Goal: Information Seeking & Learning: Find specific fact

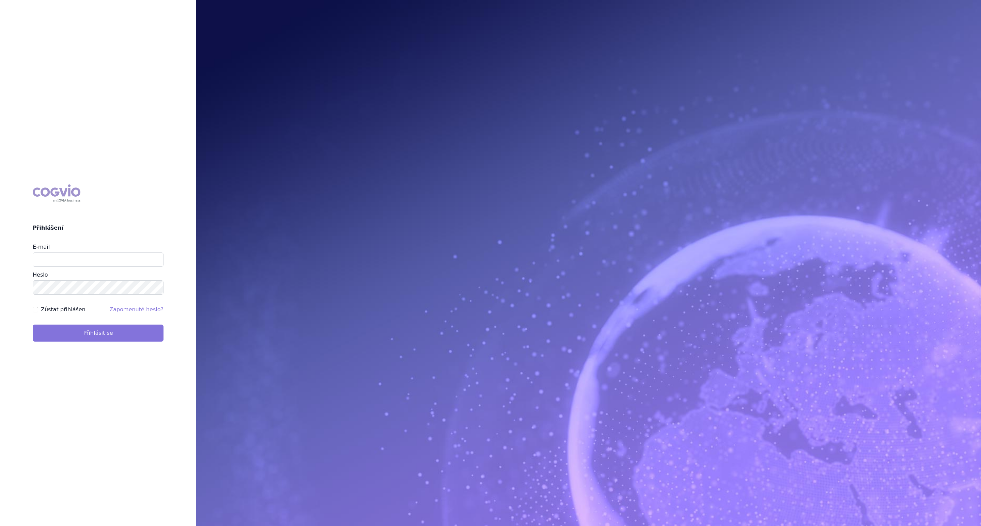
type input "alena.harantova@glenmarkpharma.com"
click at [126, 332] on button "Přihlásit se" at bounding box center [98, 333] width 131 height 17
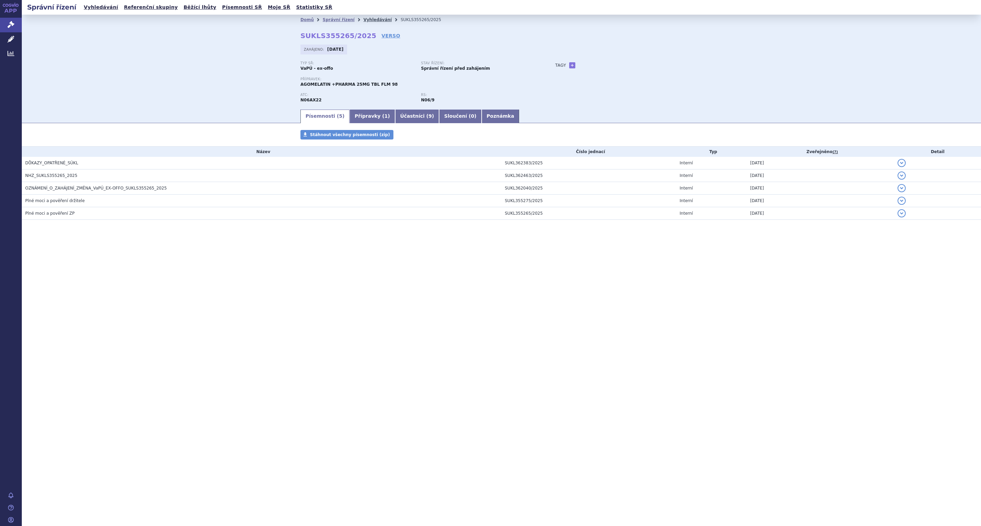
click at [367, 17] on link "Vyhledávání" at bounding box center [377, 19] width 28 height 5
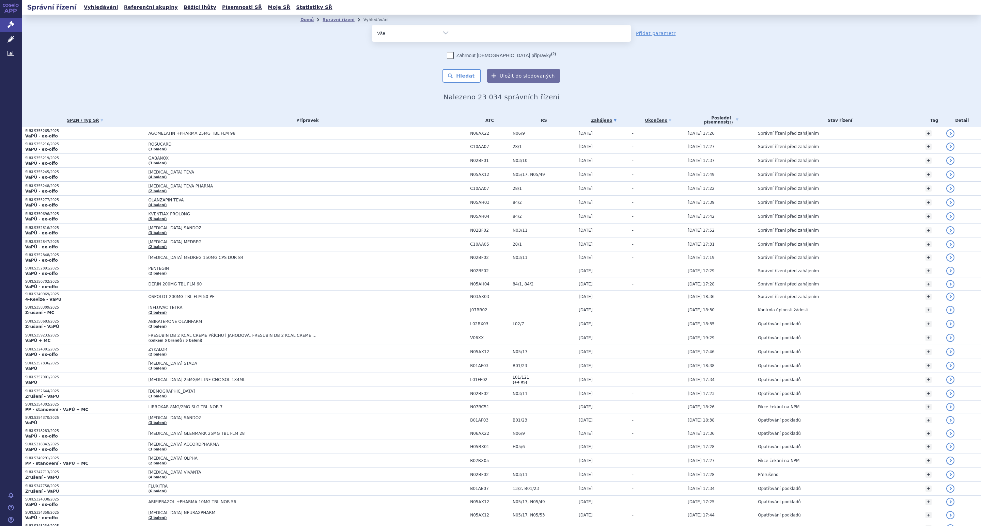
click at [469, 32] on ul at bounding box center [542, 32] width 176 height 14
click at [454, 32] on select at bounding box center [454, 33] width 0 height 17
type input "sit"
type input "sita"
type input "sitag"
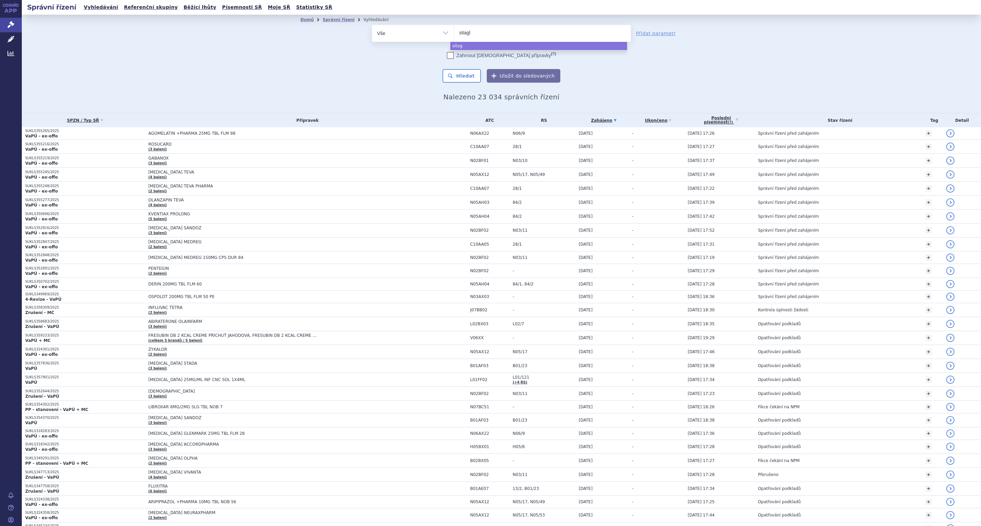
type input "sitagli"
type input "sitaglit"
type input "sitagli"
type input "sitaglip"
type input "sitaglipt"
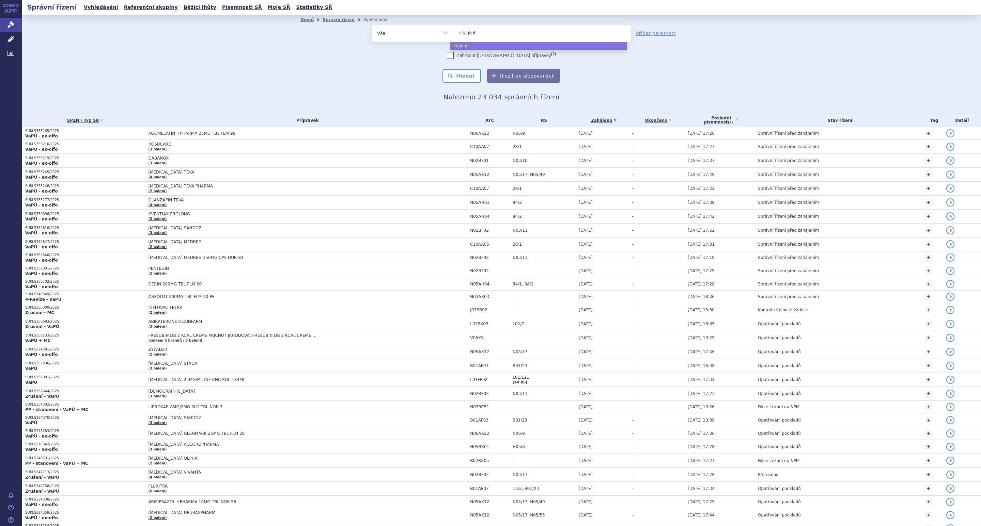
type input "sitaglipti"
type input "sitagliptin"
select select "sitagliptin"
click at [466, 78] on button "Hledat" at bounding box center [461, 76] width 38 height 14
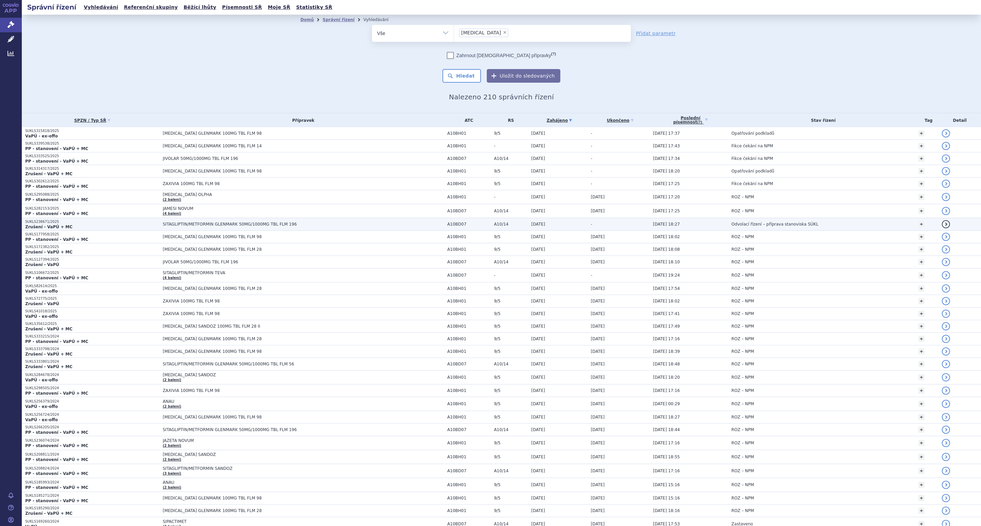
click at [202, 224] on td "SITAGLIPTIN/METFORMIN GLENMARK 50MG/1000MG TBL FLM 196" at bounding box center [301, 224] width 284 height 13
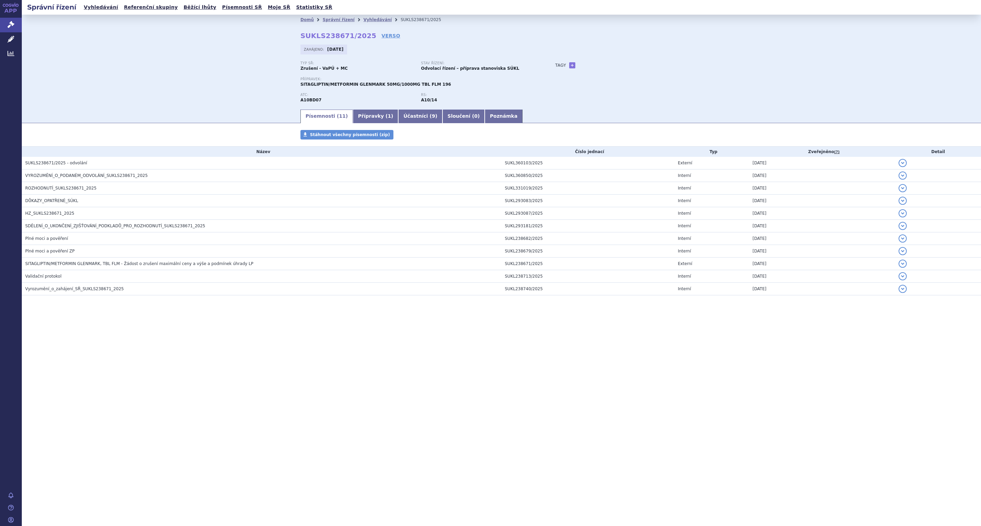
click at [130, 72] on div "Domů Správní řízení Vyhledávání SUKLS238671/2025 SUKLS238671/2025 VERSO [GEOGRA…" at bounding box center [501, 62] width 959 height 94
